Goal: Transaction & Acquisition: Purchase product/service

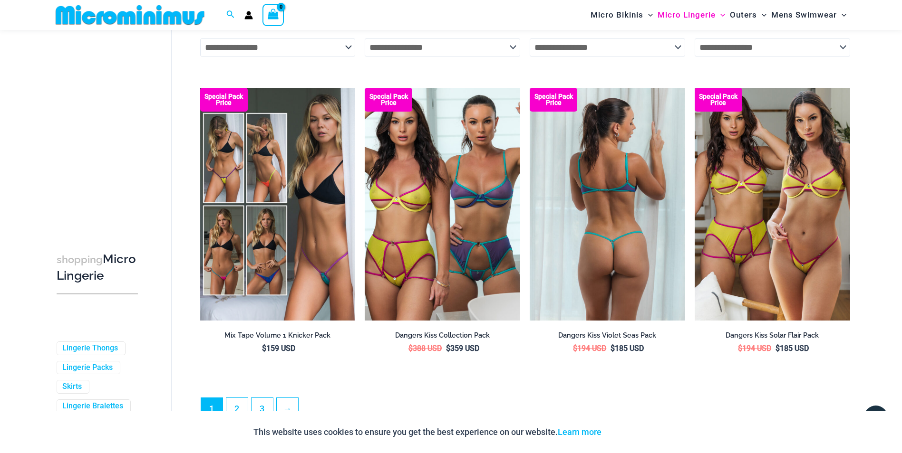
scroll to position [2368, 0]
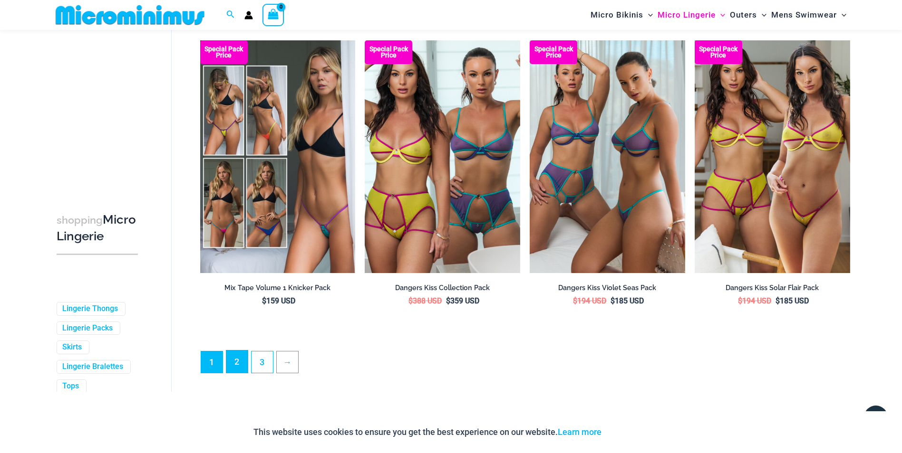
click at [235, 364] on link "2" at bounding box center [236, 362] width 21 height 22
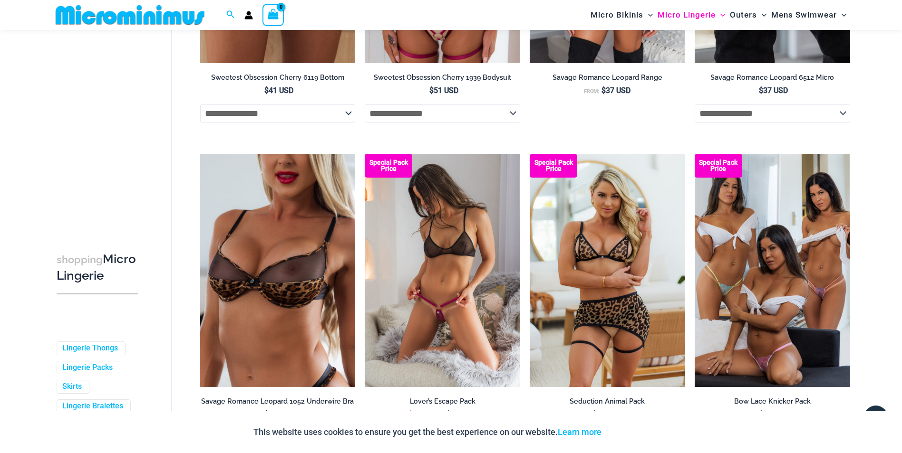
scroll to position [2320, 0]
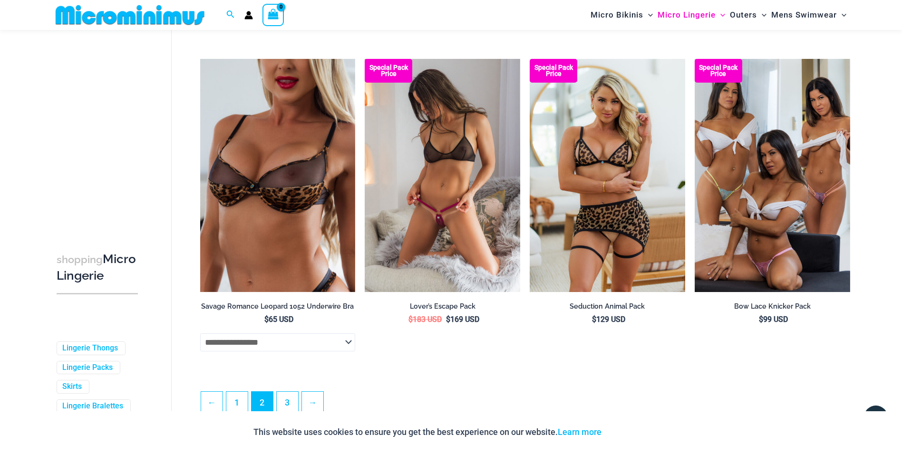
click at [467, 212] on img at bounding box center [442, 175] width 155 height 233
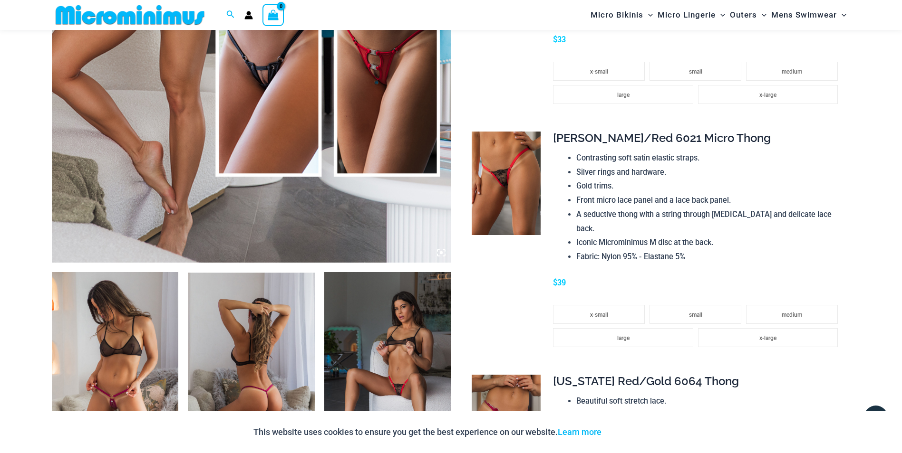
scroll to position [565, 0]
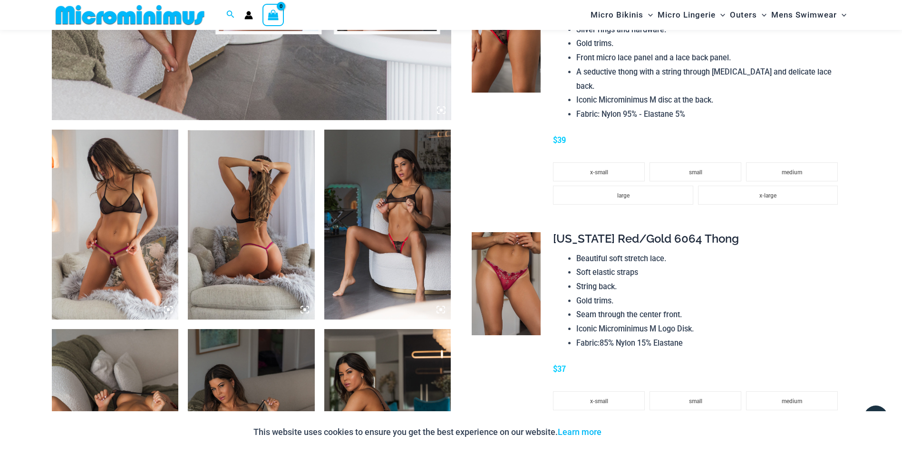
click at [397, 218] on img at bounding box center [387, 225] width 127 height 190
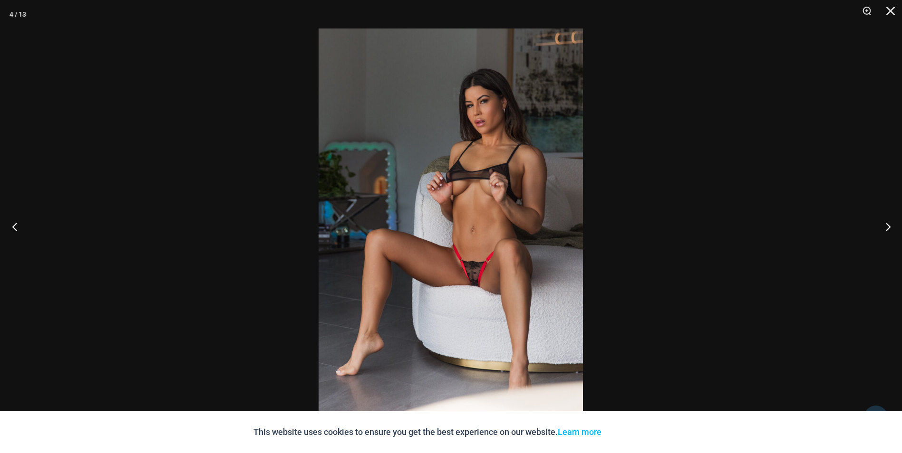
click at [17, 232] on button "Previous" at bounding box center [18, 227] width 36 height 48
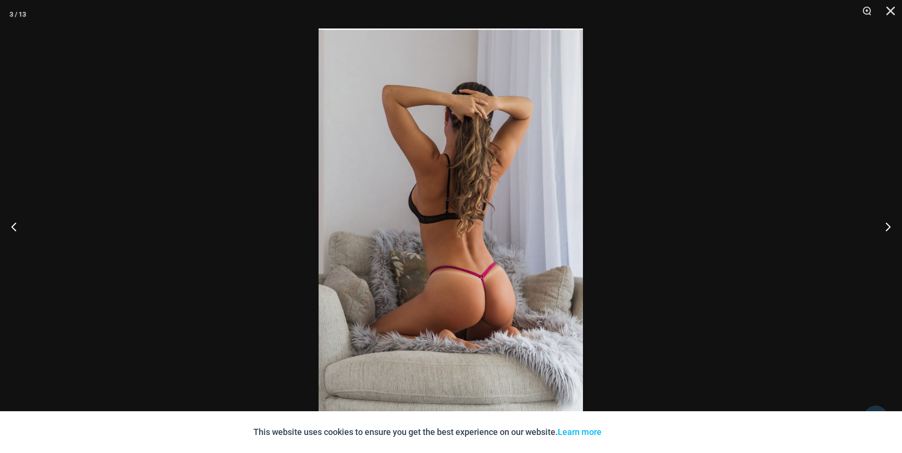
click at [464, 249] on img at bounding box center [450, 227] width 264 height 396
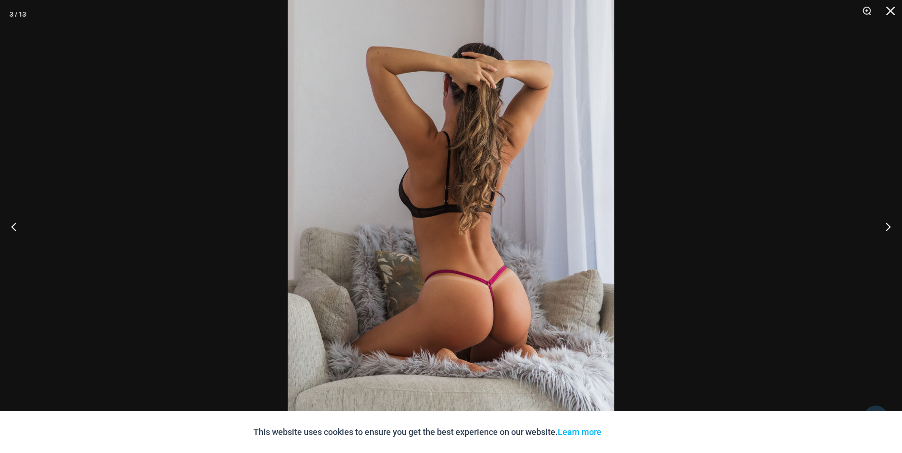
click at [464, 249] on img at bounding box center [451, 222] width 327 height 490
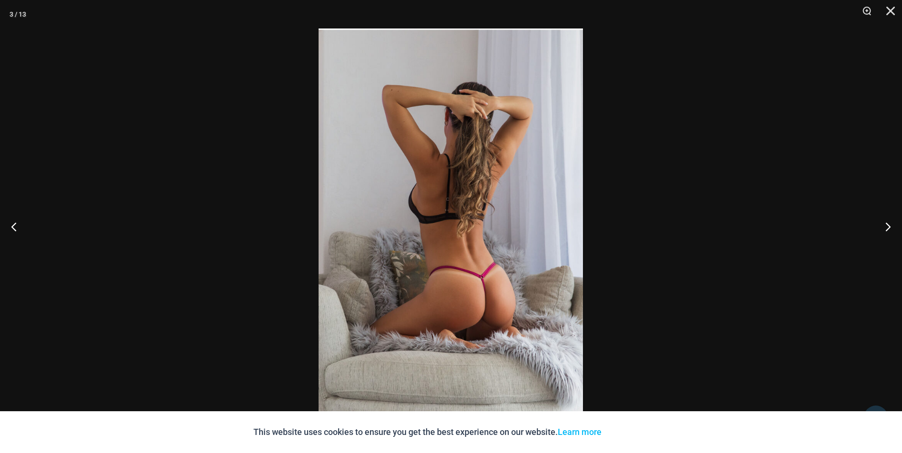
click at [464, 249] on img at bounding box center [450, 227] width 264 height 396
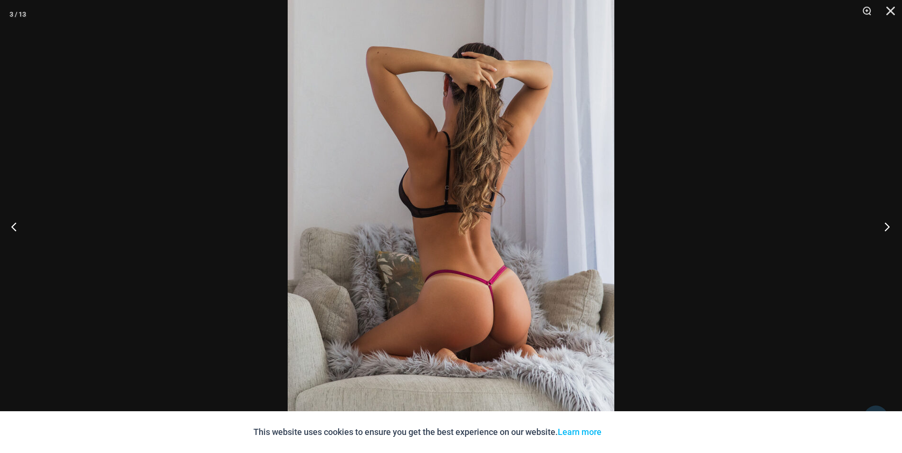
click at [890, 230] on button "Next" at bounding box center [884, 227] width 36 height 48
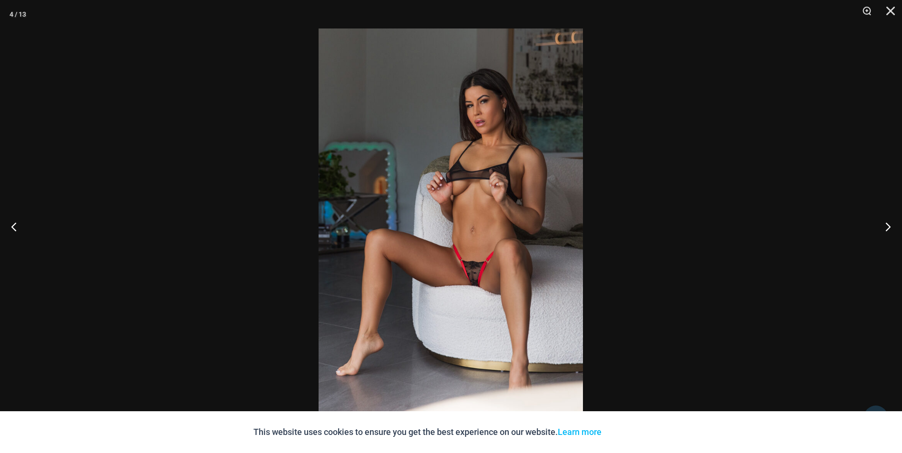
click at [466, 209] on img at bounding box center [450, 227] width 264 height 396
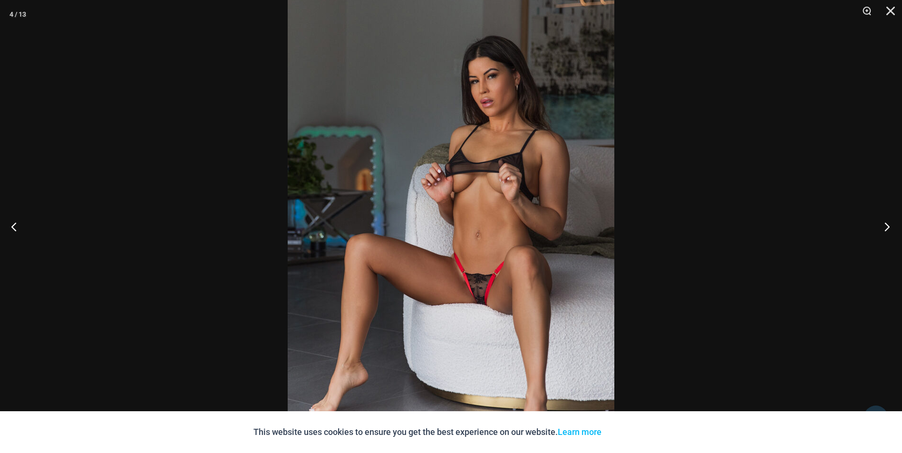
click at [887, 226] on button "Next" at bounding box center [884, 227] width 36 height 48
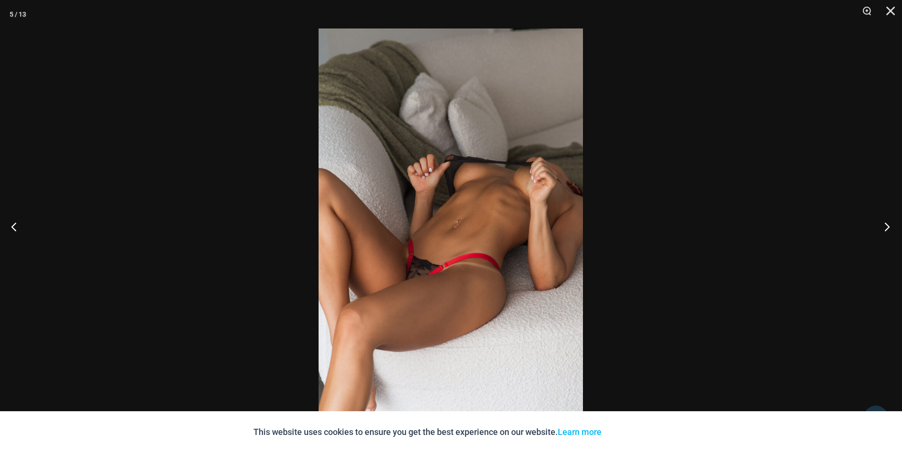
click at [887, 226] on button "Next" at bounding box center [884, 227] width 36 height 48
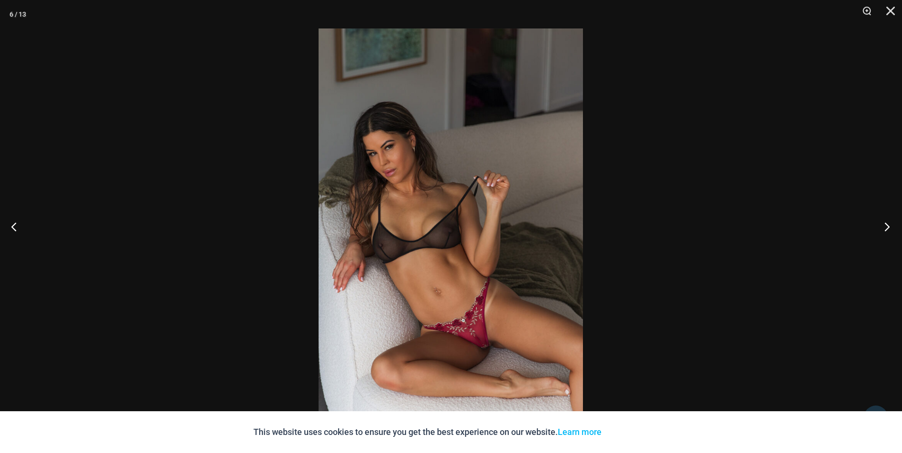
click at [887, 226] on button "Next" at bounding box center [884, 227] width 36 height 48
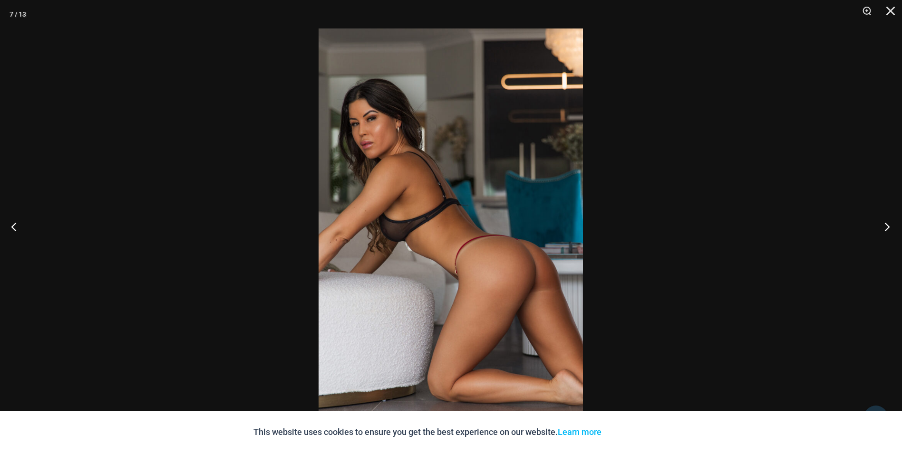
click at [887, 226] on button "Next" at bounding box center [884, 227] width 36 height 48
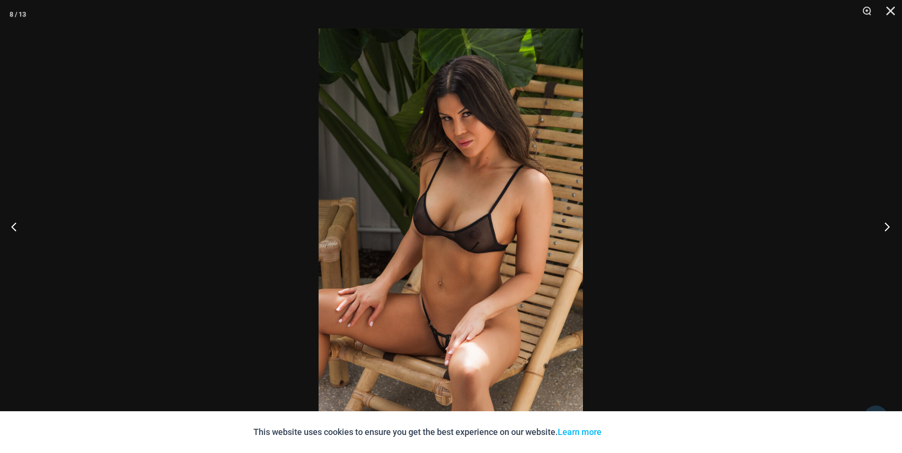
click at [887, 226] on button "Next" at bounding box center [884, 227] width 36 height 48
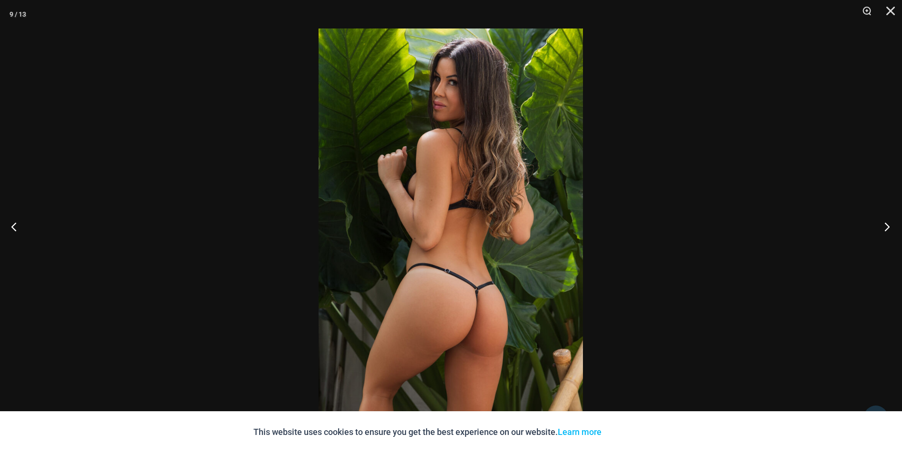
click at [887, 226] on button "Next" at bounding box center [884, 227] width 36 height 48
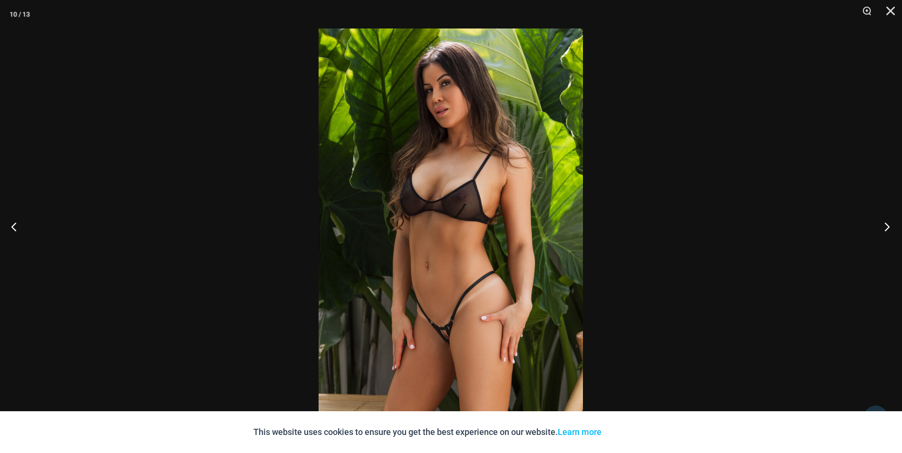
click at [887, 226] on button "Next" at bounding box center [884, 227] width 36 height 48
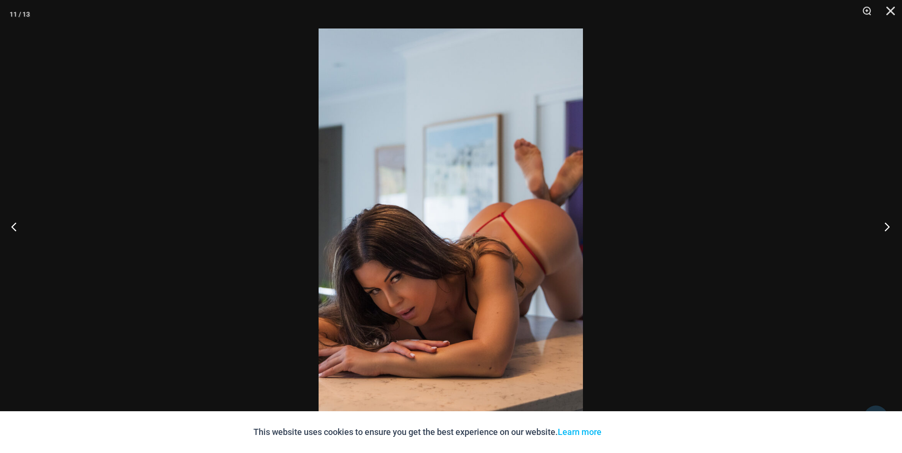
click at [887, 226] on button "Next" at bounding box center [884, 227] width 36 height 48
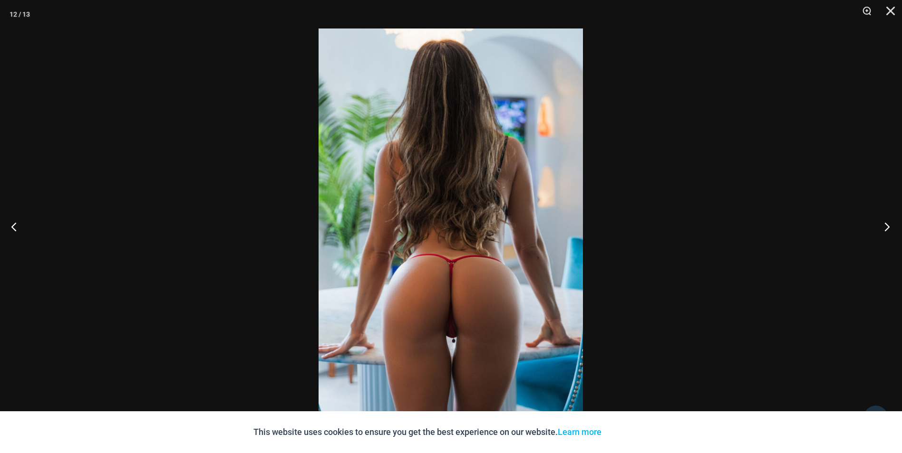
click at [887, 226] on button "Next" at bounding box center [884, 227] width 36 height 48
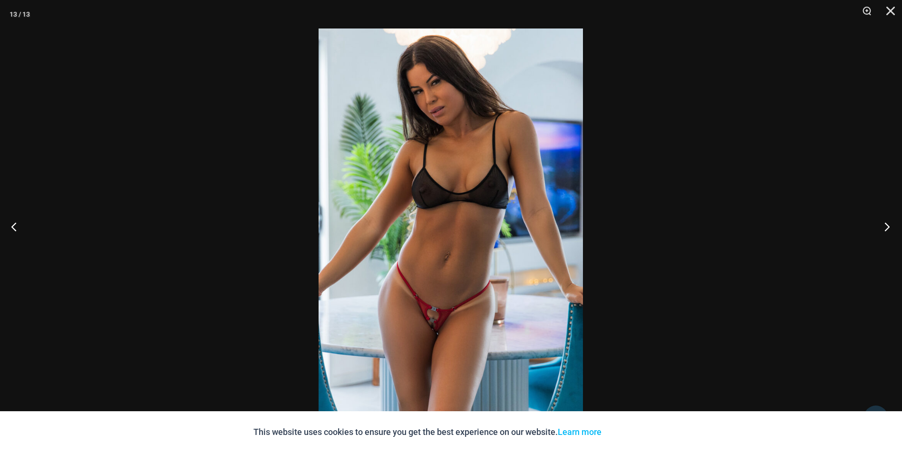
click at [887, 226] on button "Next" at bounding box center [884, 227] width 36 height 48
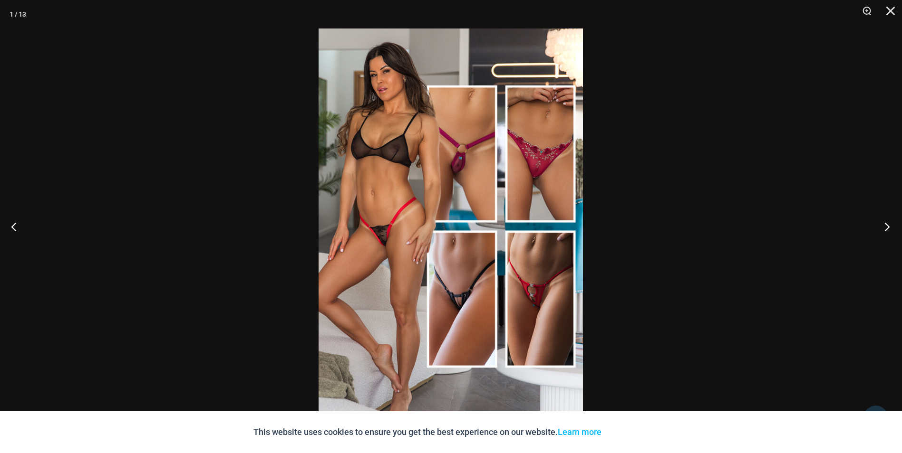
click at [887, 226] on button "Next" at bounding box center [884, 227] width 36 height 48
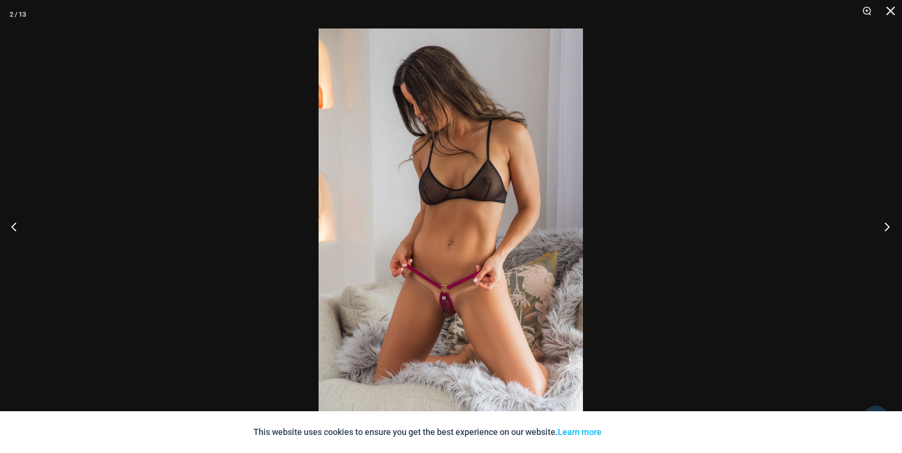
click at [887, 226] on button "Next" at bounding box center [884, 227] width 36 height 48
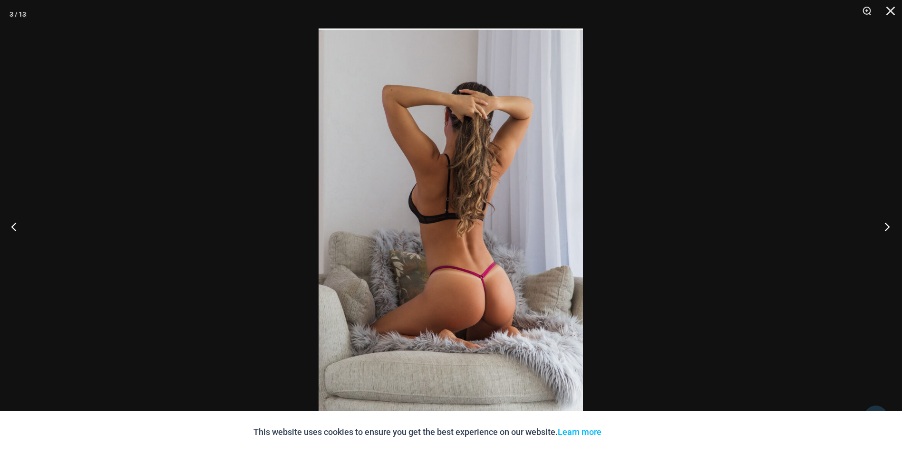
click at [887, 226] on button "Next" at bounding box center [884, 227] width 36 height 48
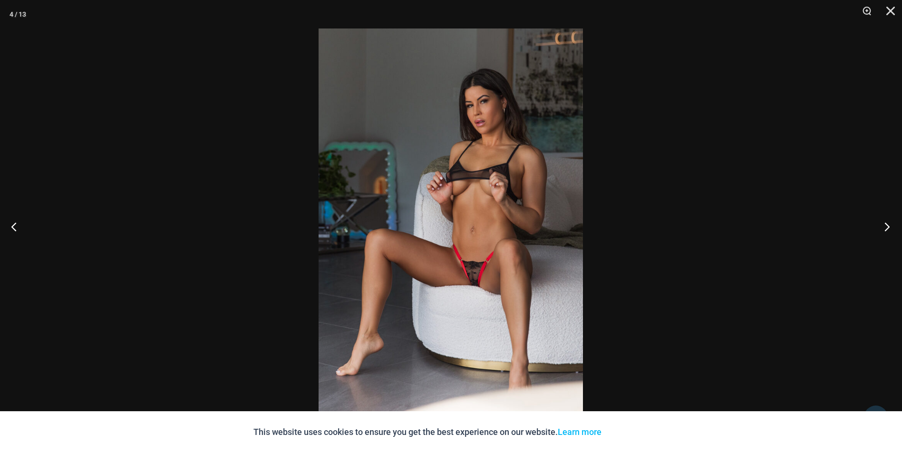
click at [887, 226] on button "Next" at bounding box center [884, 227] width 36 height 48
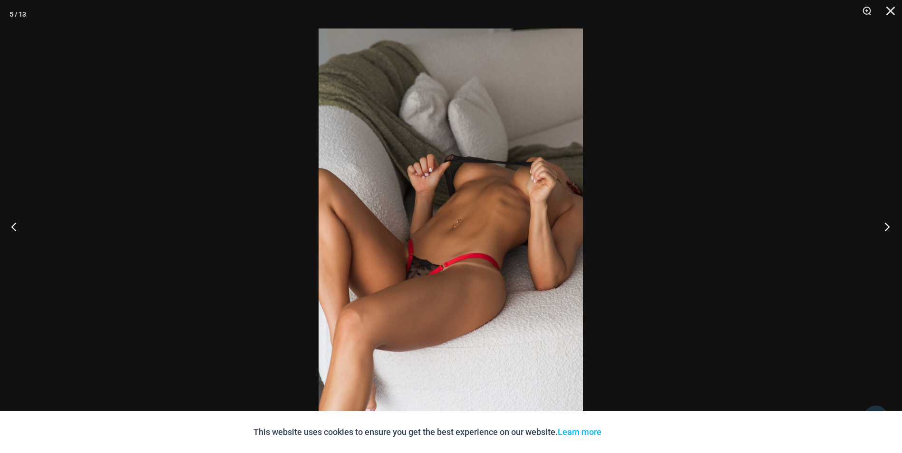
click at [887, 226] on button "Next" at bounding box center [884, 227] width 36 height 48
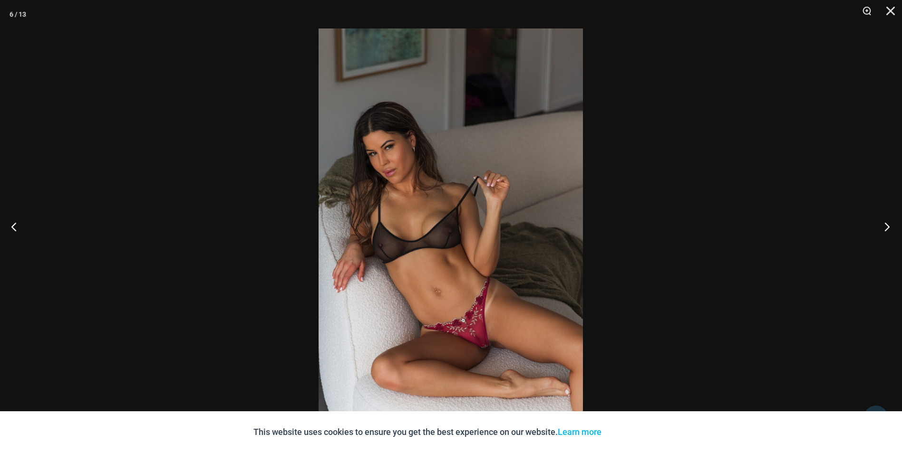
click at [887, 226] on button "Next" at bounding box center [884, 227] width 36 height 48
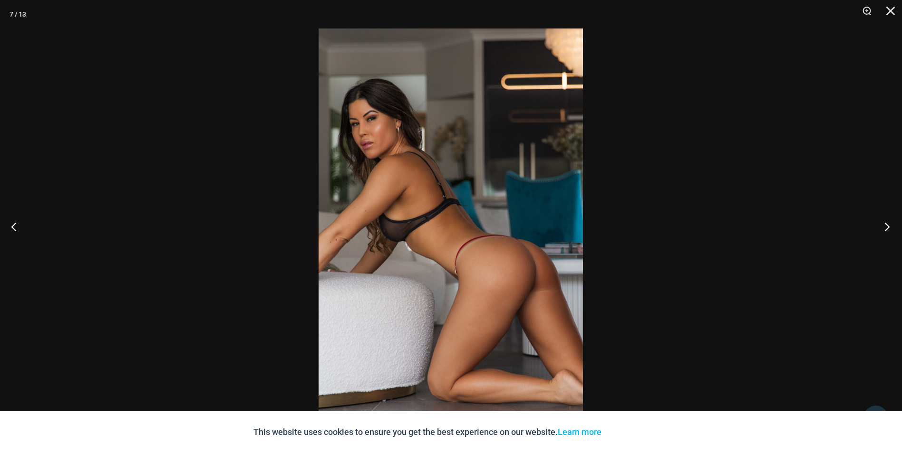
click at [887, 226] on button "Next" at bounding box center [884, 227] width 36 height 48
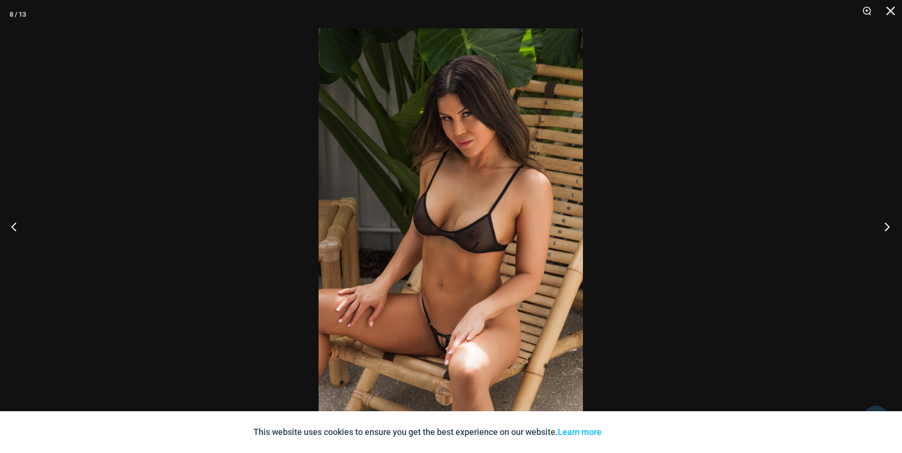
click at [887, 226] on button "Next" at bounding box center [884, 227] width 36 height 48
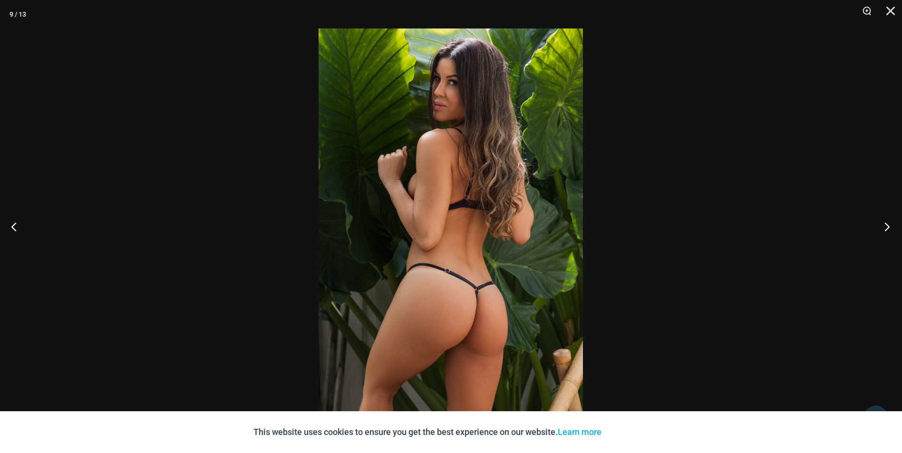
click at [887, 226] on button "Next" at bounding box center [884, 227] width 36 height 48
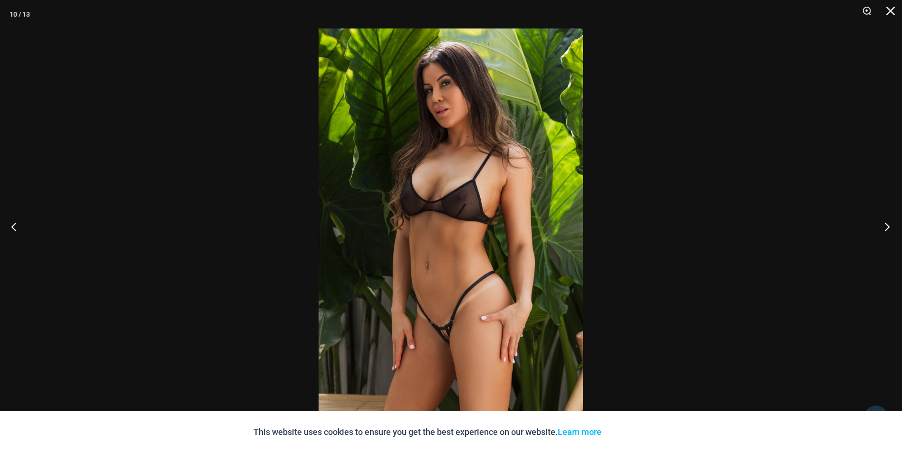
click at [887, 226] on button "Next" at bounding box center [884, 227] width 36 height 48
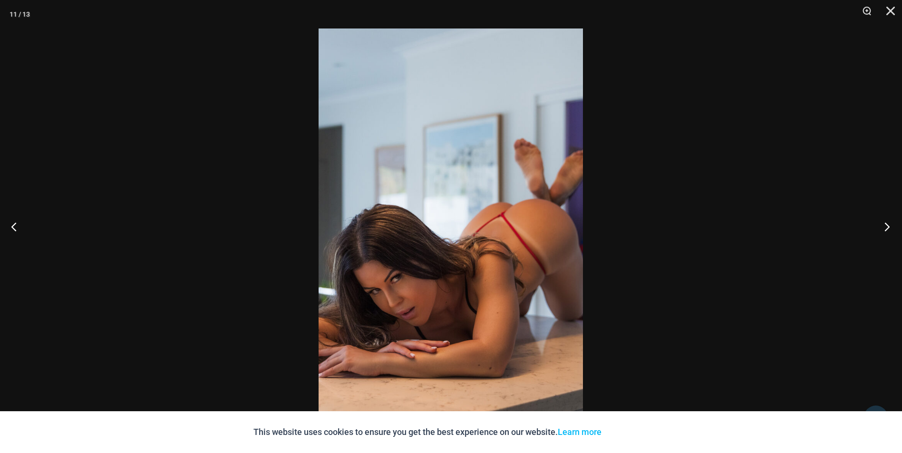
click at [887, 226] on button "Next" at bounding box center [884, 227] width 36 height 48
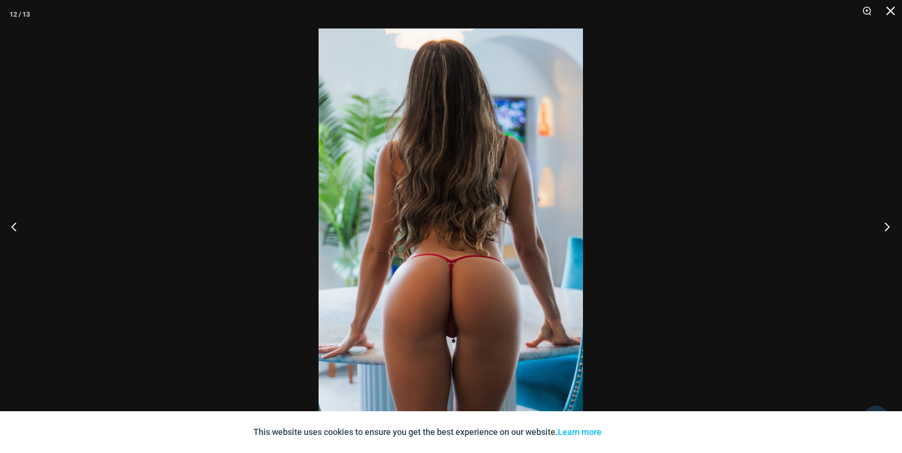
click at [887, 226] on button "Next" at bounding box center [884, 227] width 36 height 48
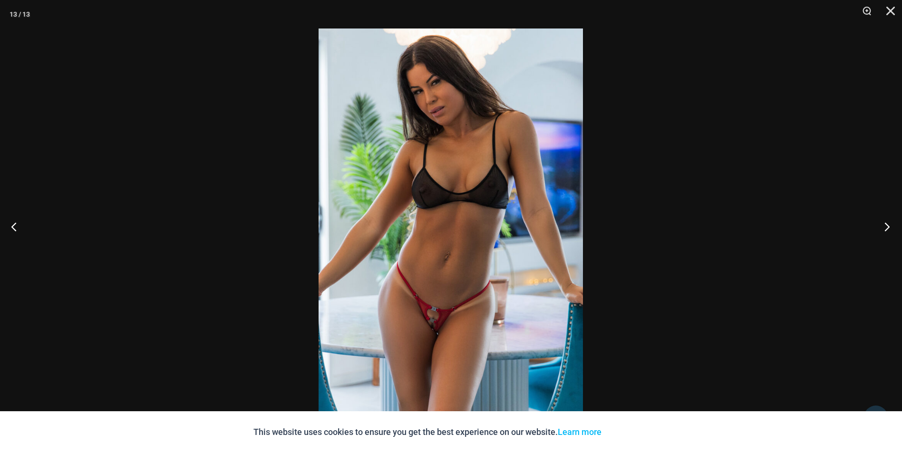
click at [887, 226] on button "Next" at bounding box center [884, 227] width 36 height 48
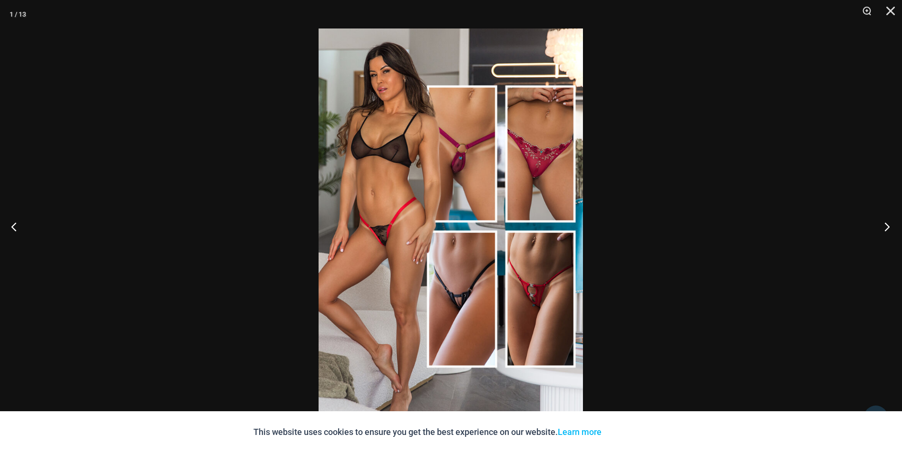
click at [887, 226] on button "Next" at bounding box center [884, 227] width 36 height 48
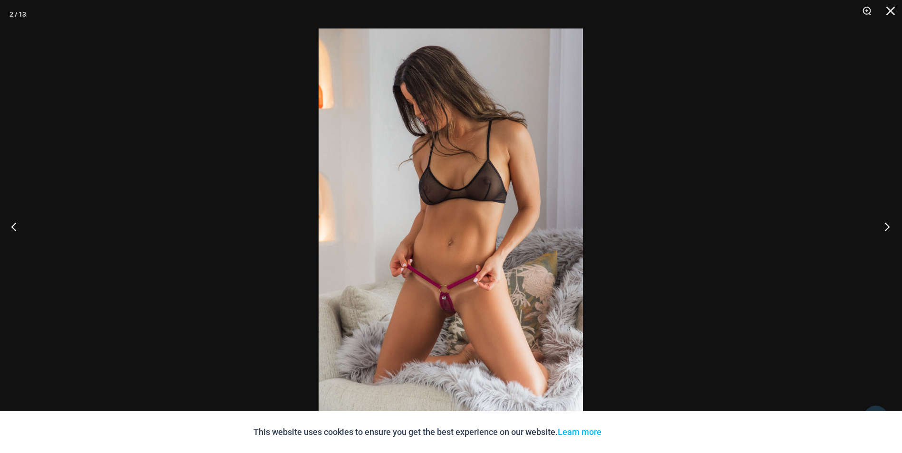
click at [887, 226] on button "Next" at bounding box center [884, 227] width 36 height 48
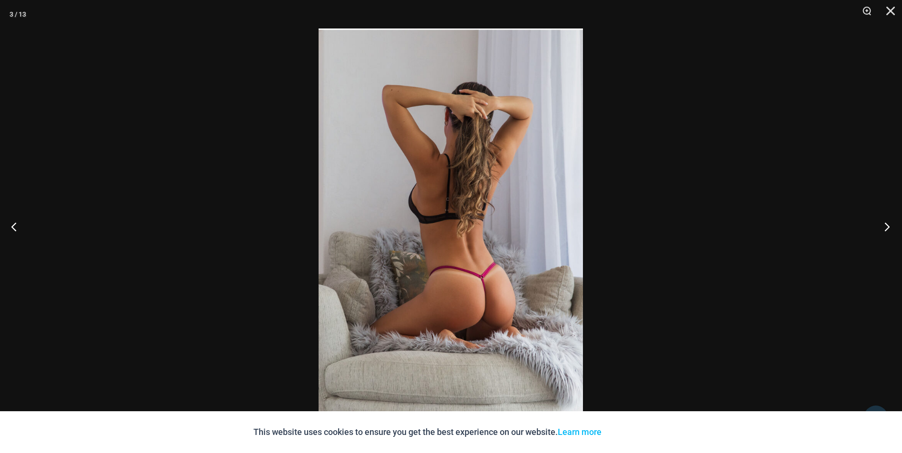
click at [887, 226] on button "Next" at bounding box center [884, 227] width 36 height 48
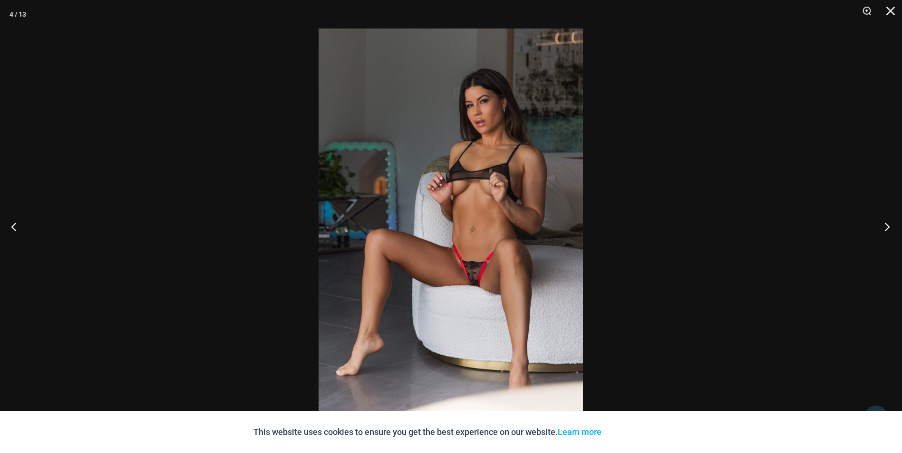
click at [887, 226] on button "Next" at bounding box center [884, 227] width 36 height 48
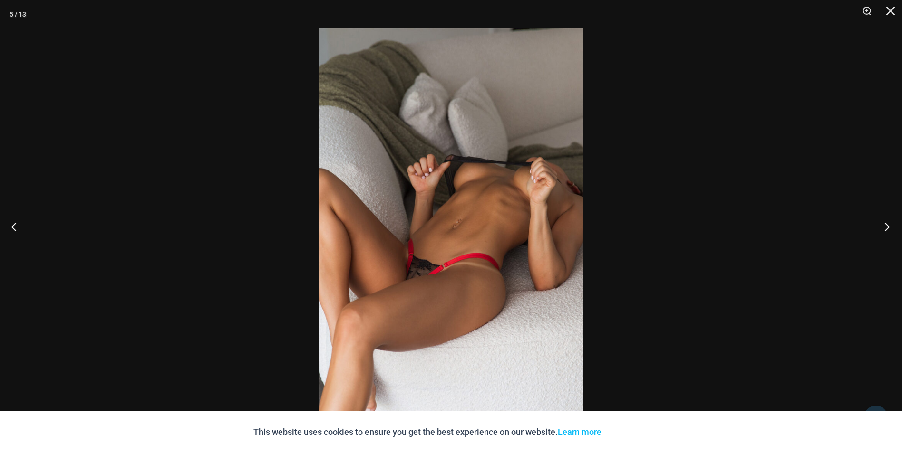
click at [887, 226] on button "Next" at bounding box center [884, 227] width 36 height 48
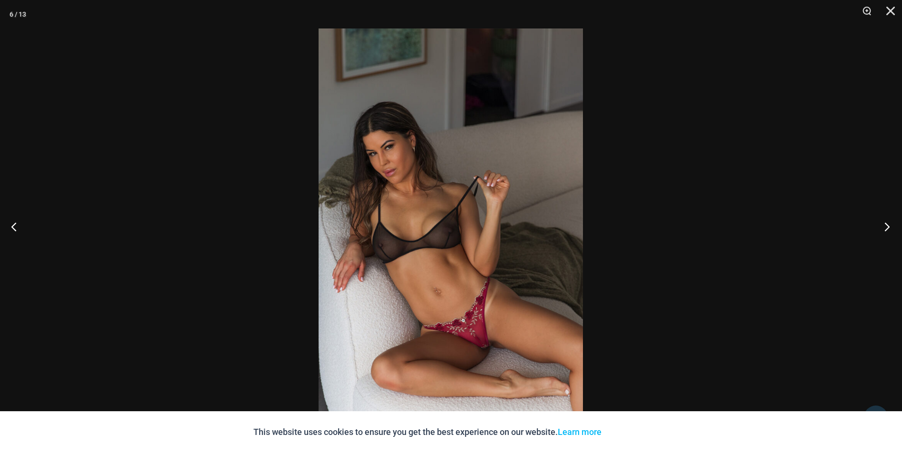
click at [887, 226] on button "Next" at bounding box center [884, 227] width 36 height 48
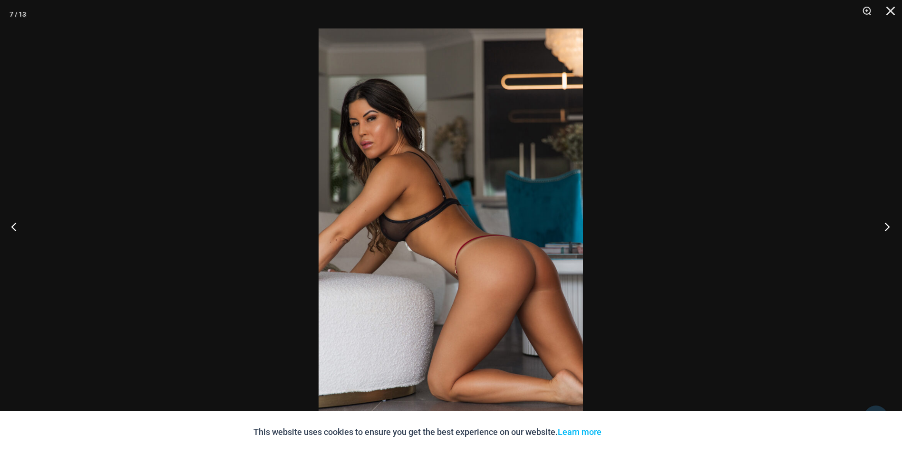
click at [887, 226] on button "Next" at bounding box center [884, 227] width 36 height 48
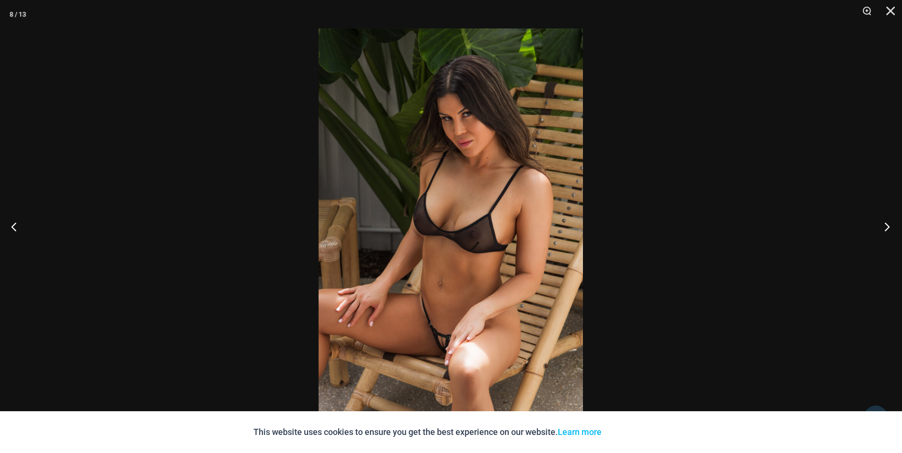
click at [887, 226] on button "Next" at bounding box center [884, 227] width 36 height 48
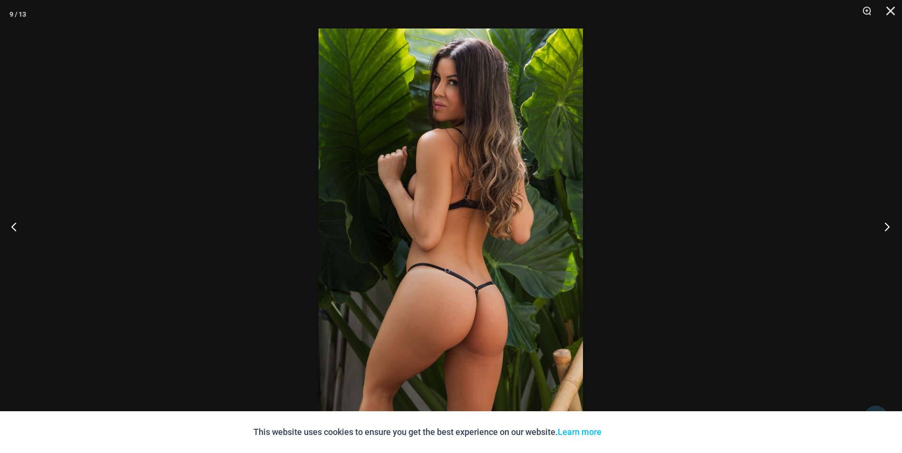
click at [887, 226] on button "Next" at bounding box center [884, 227] width 36 height 48
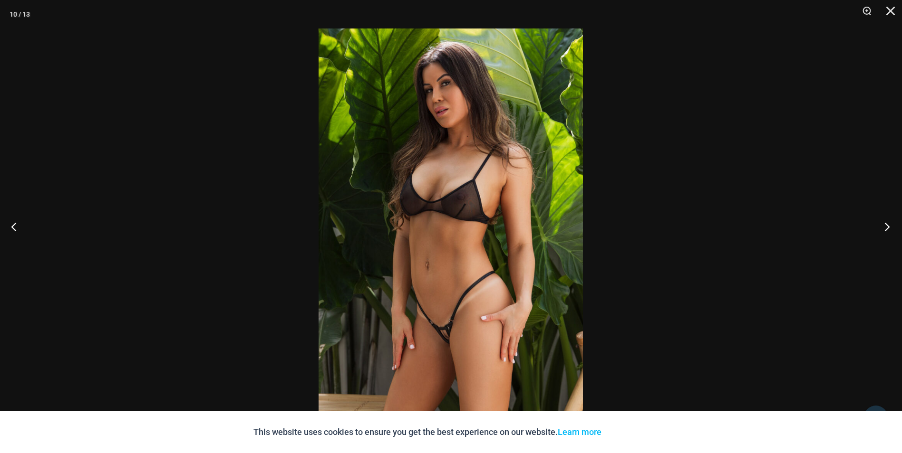
click at [887, 226] on button "Next" at bounding box center [884, 227] width 36 height 48
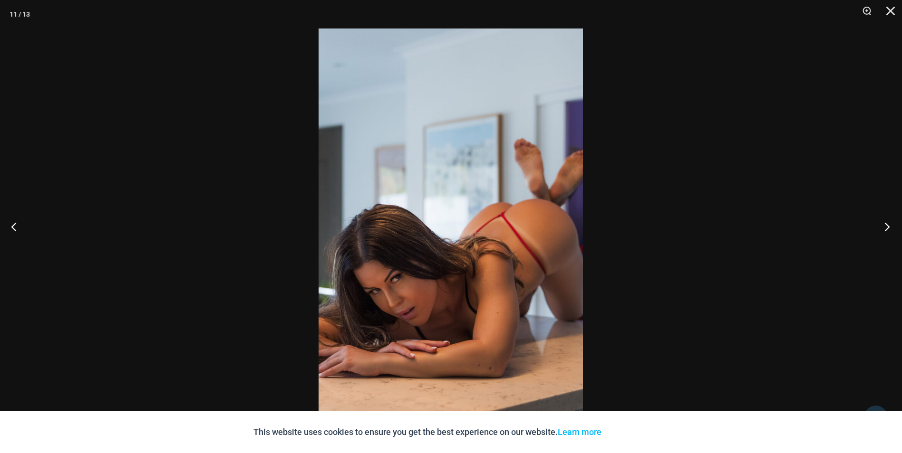
click at [887, 226] on button "Next" at bounding box center [884, 227] width 36 height 48
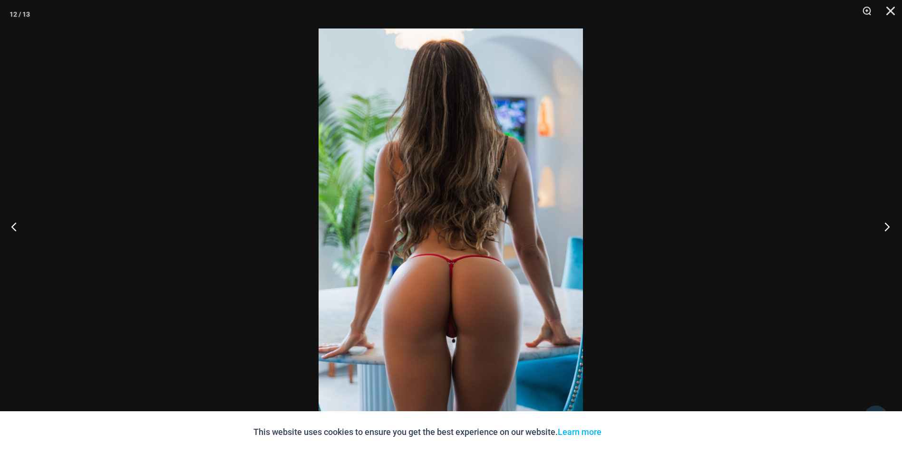
click at [887, 226] on button "Next" at bounding box center [884, 227] width 36 height 48
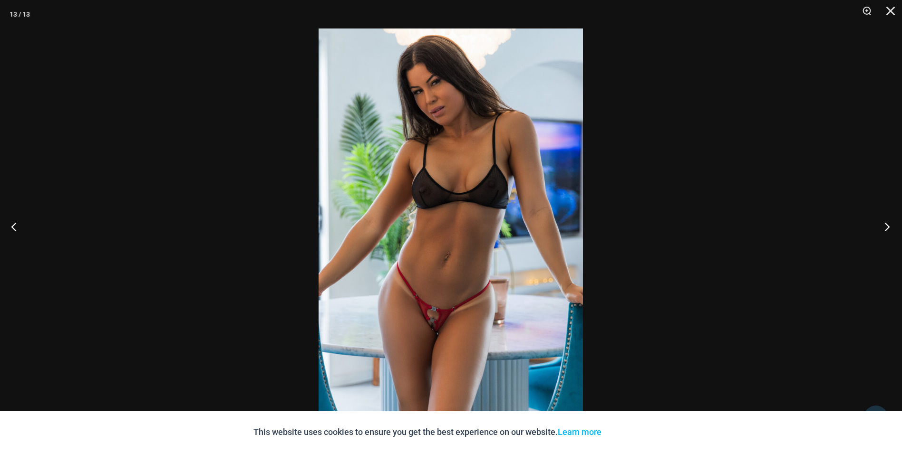
click at [887, 226] on button "Next" at bounding box center [884, 227] width 36 height 48
